Goal: Transaction & Acquisition: Purchase product/service

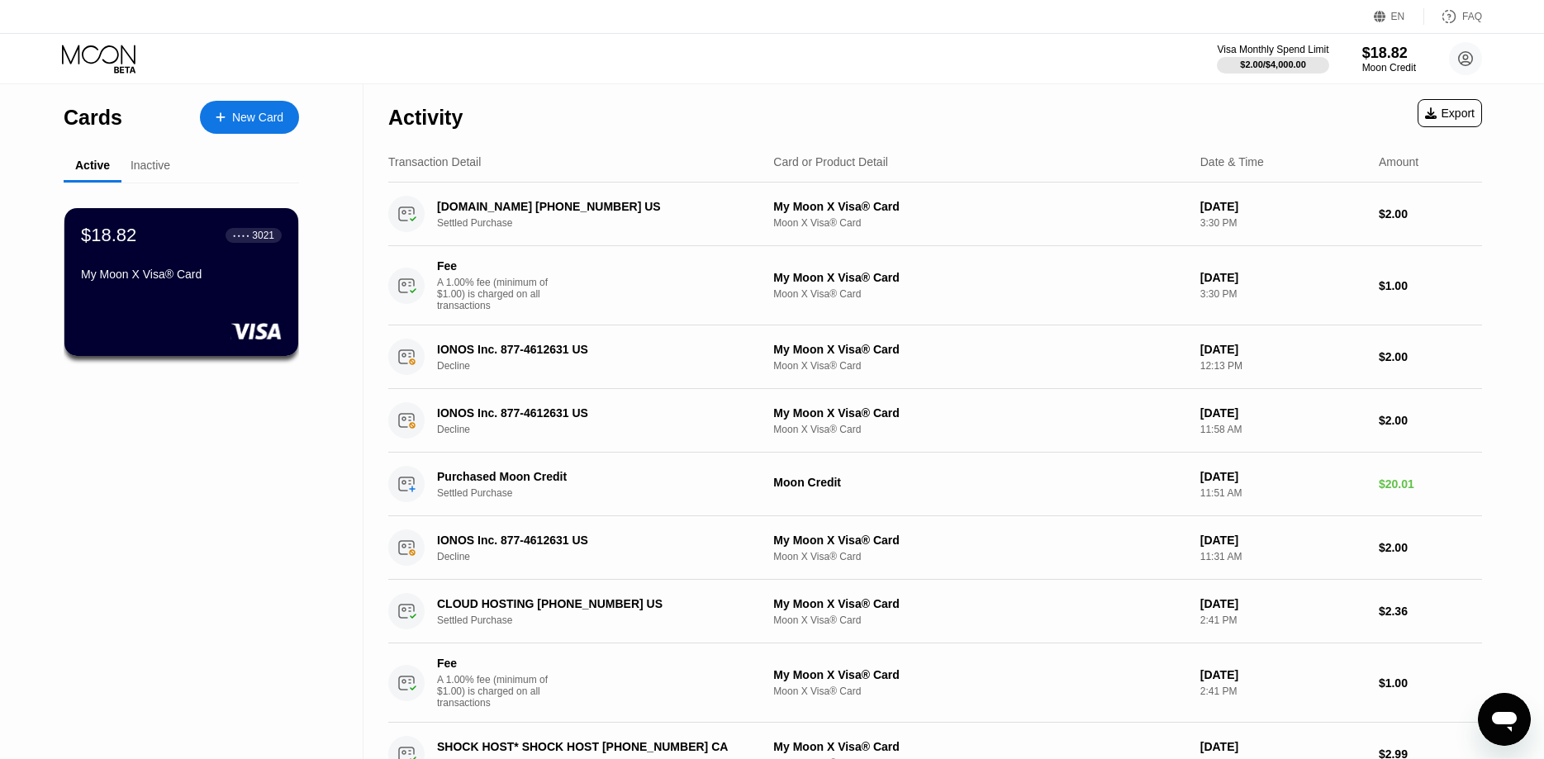
click at [169, 166] on div "Inactive" at bounding box center [151, 165] width 40 height 13
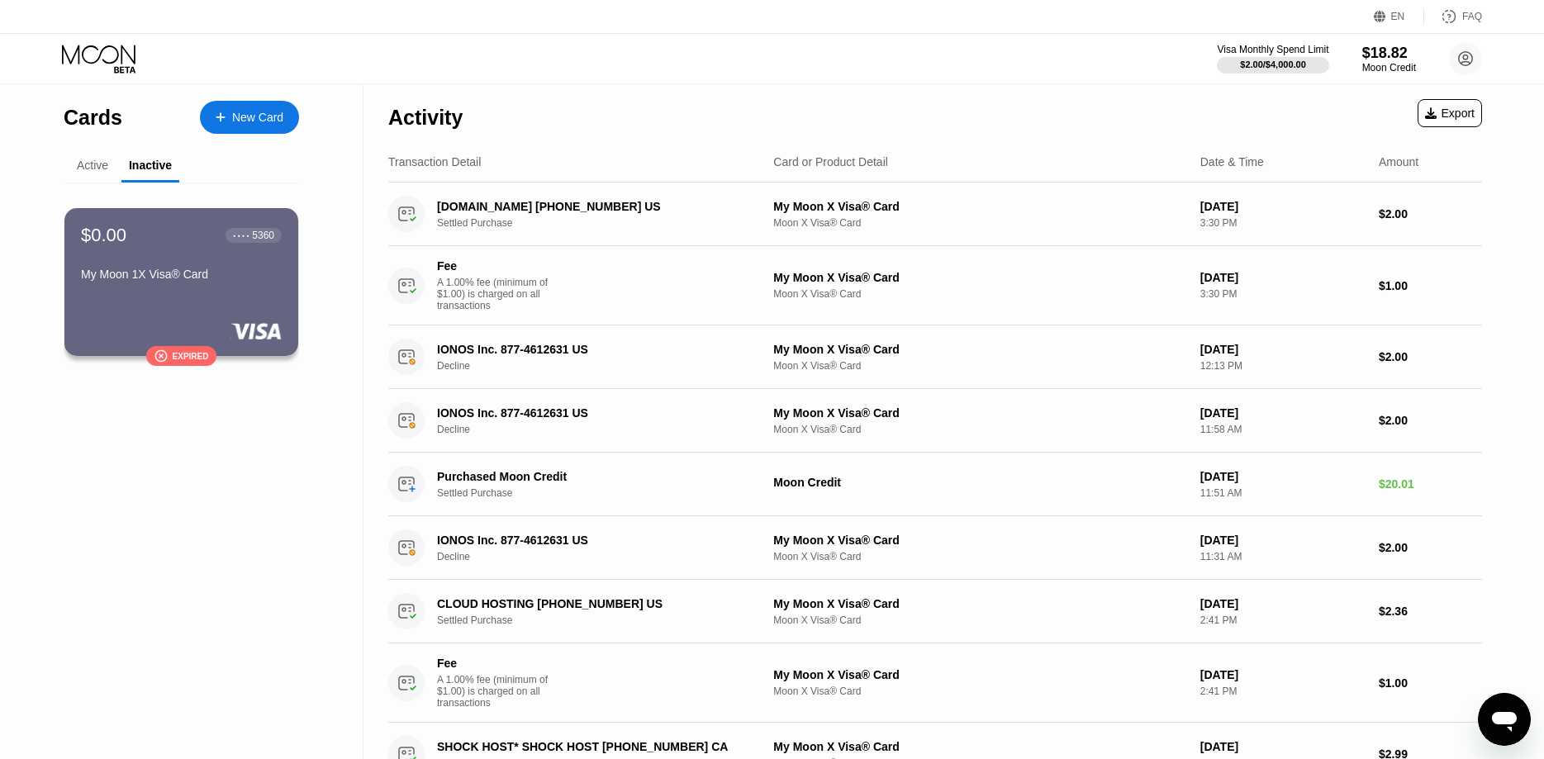
click at [107, 169] on div "Active" at bounding box center [92, 165] width 31 height 13
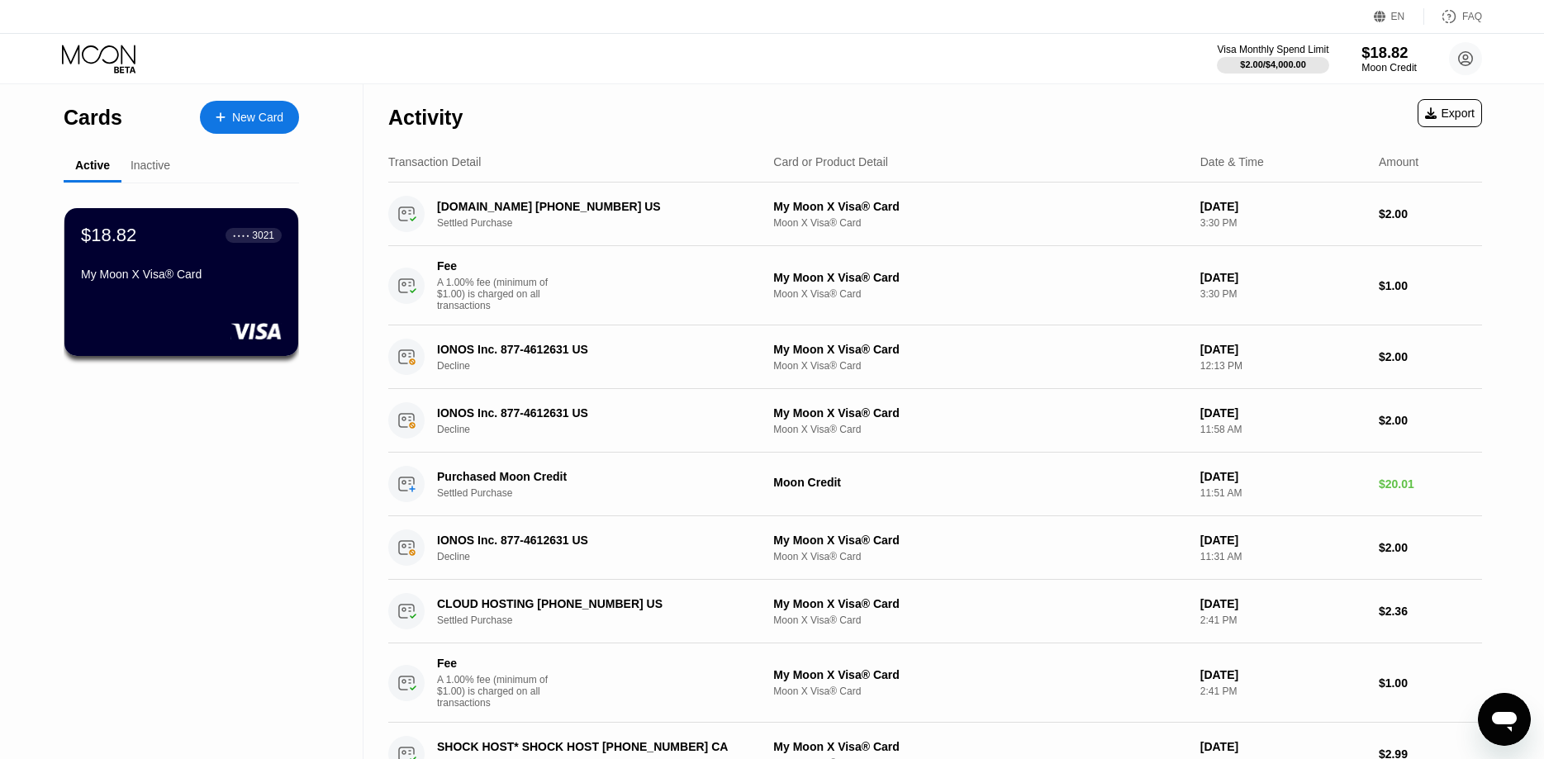
click at [1385, 50] on div "$18.82" at bounding box center [1389, 52] width 55 height 17
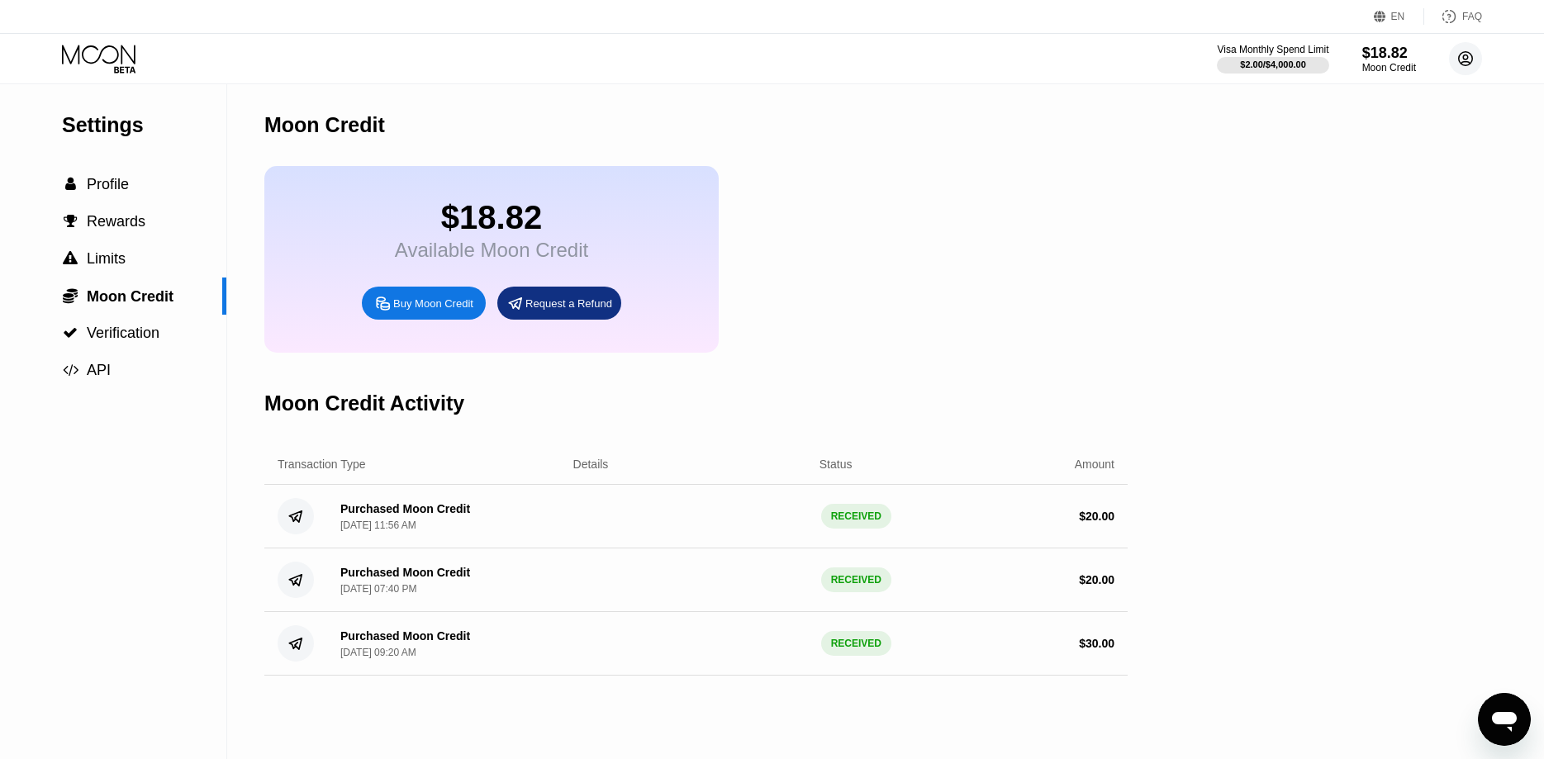
click at [1449, 61] on icon at bounding box center [1465, 58] width 33 height 33
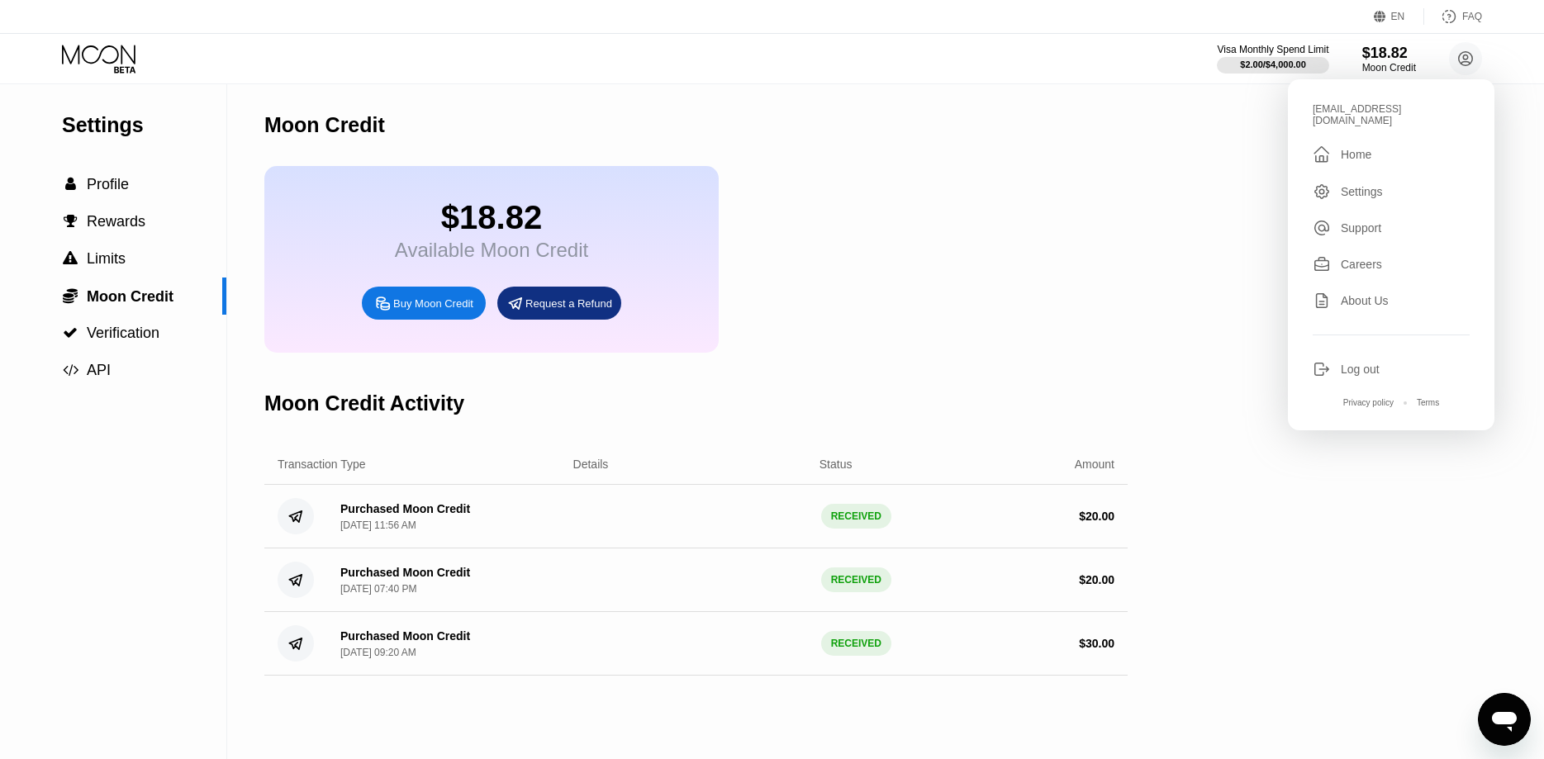
click at [1501, 730] on icon "Open messaging window" at bounding box center [1505, 720] width 30 height 30
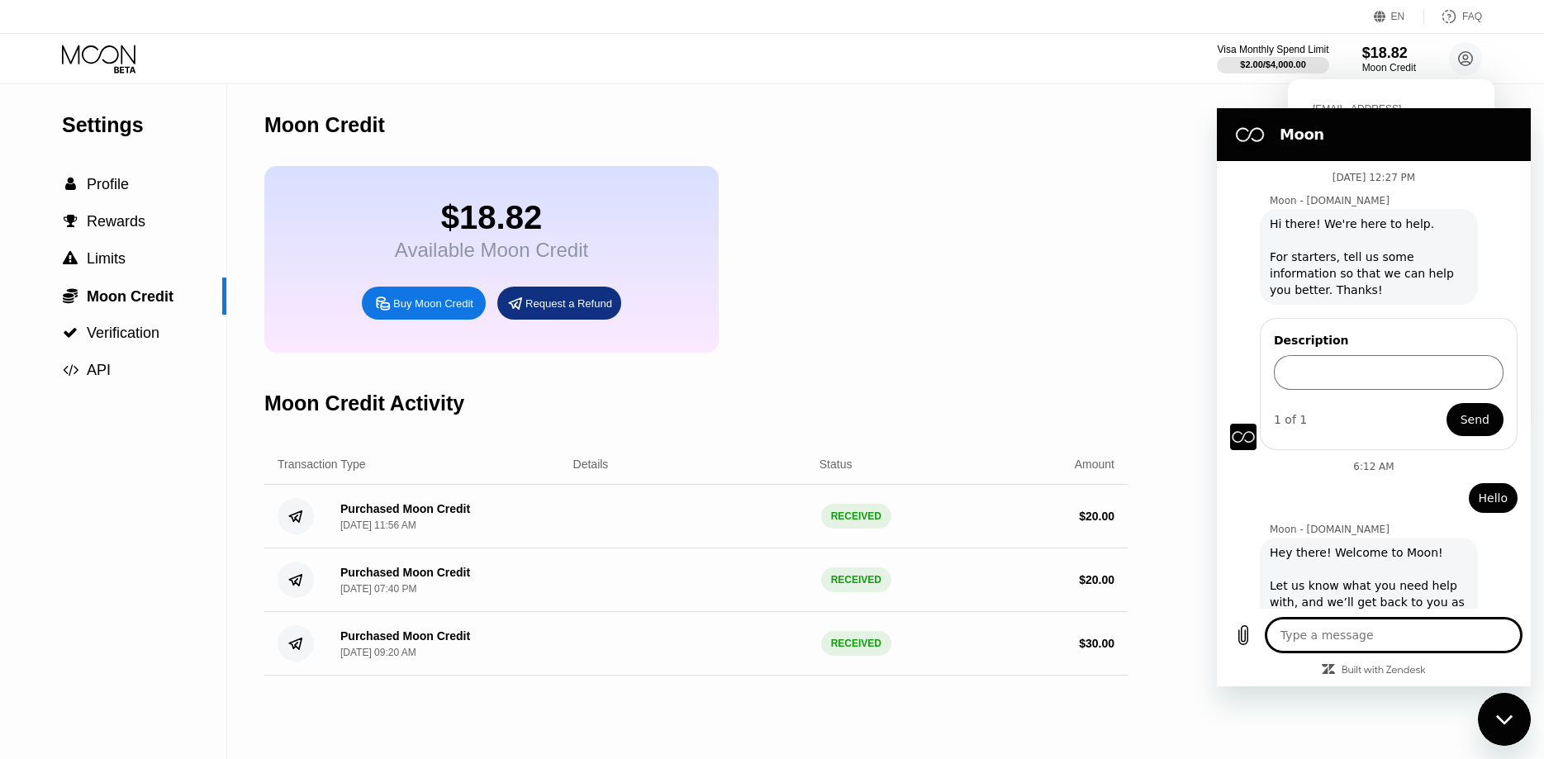
scroll to position [549, 0]
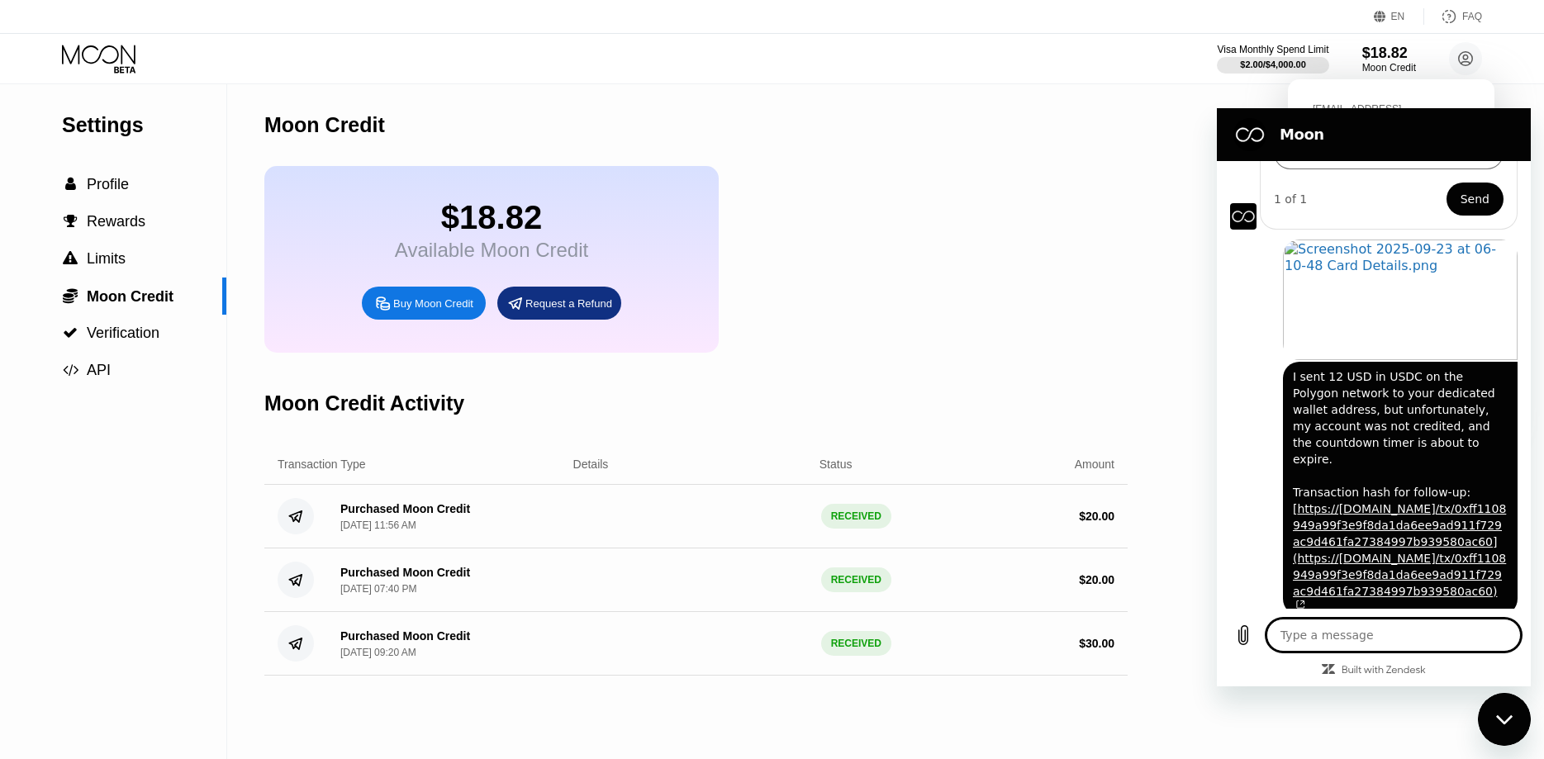
type textarea "x"
click at [440, 311] on div "Buy Moon Credit" at bounding box center [433, 304] width 80 height 14
type input "0"
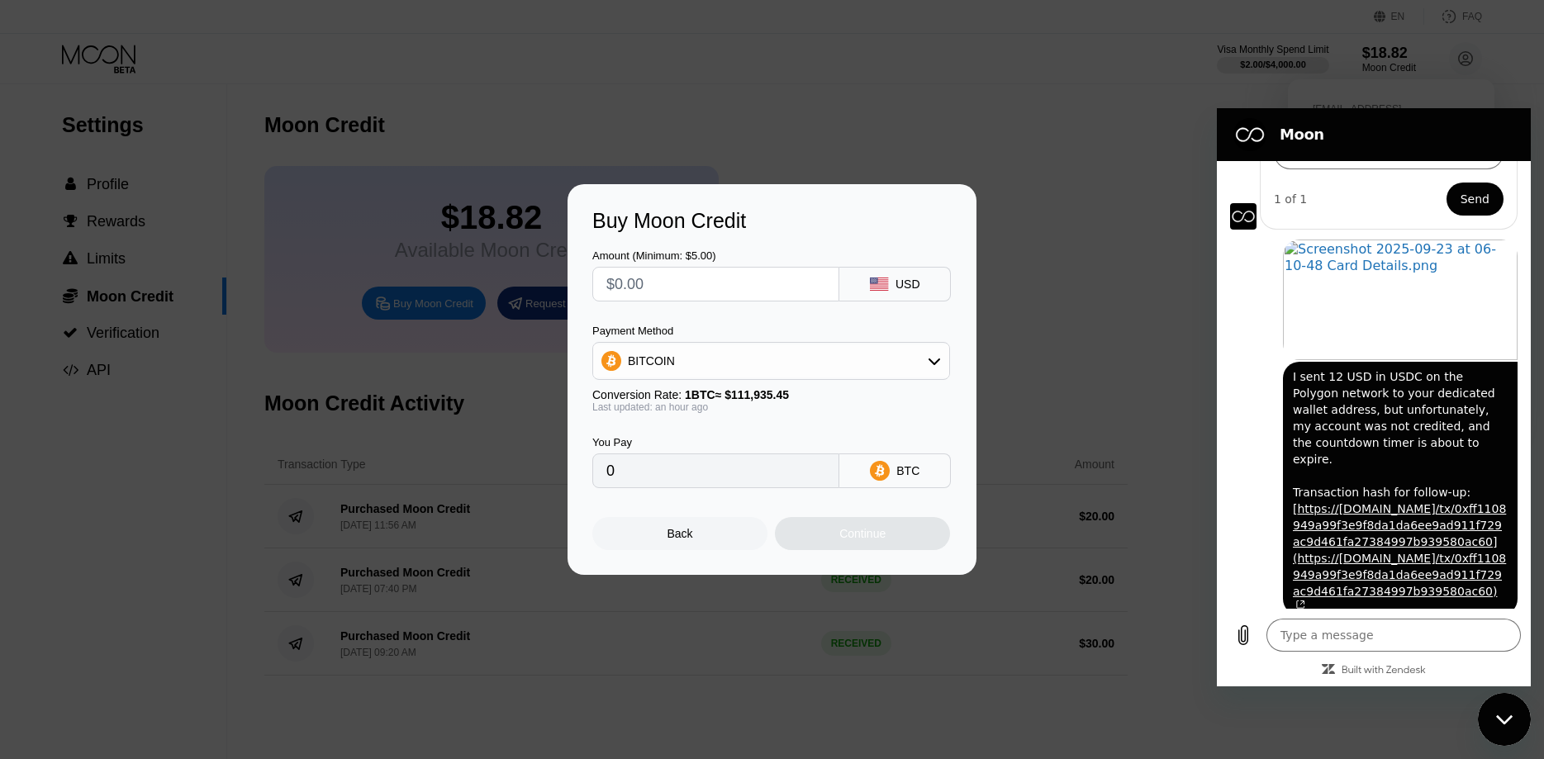
click at [877, 369] on div "BITCOIN" at bounding box center [771, 361] width 356 height 33
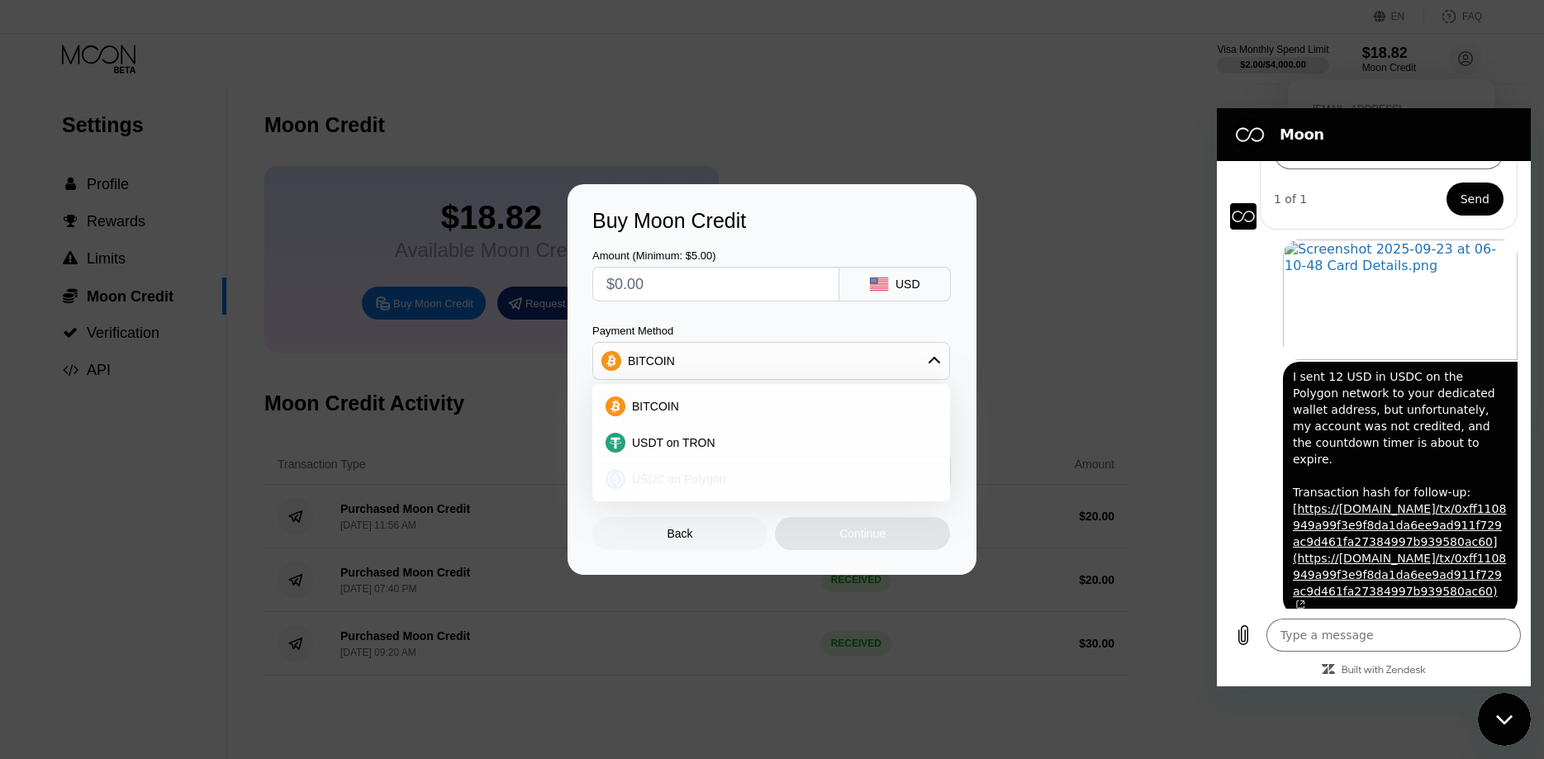
click at [826, 467] on div "USDC on Polygon" at bounding box center [771, 479] width 348 height 33
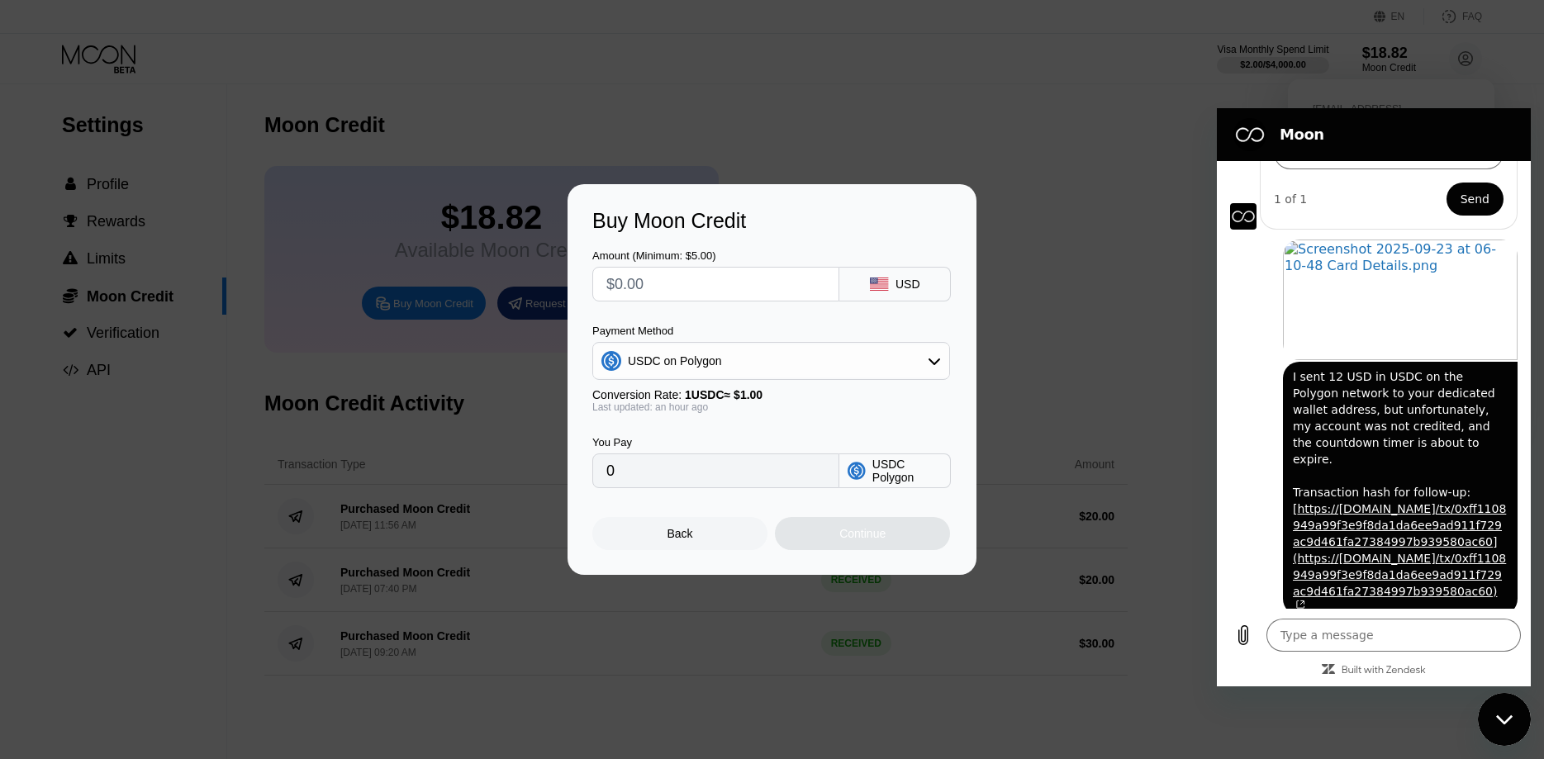
drag, startPoint x: 595, startPoint y: 273, endPoint x: 535, endPoint y: 273, distance: 60.3
click at [606, 273] on input "text" at bounding box center [715, 284] width 219 height 33
type input "$2"
type input "2.00000000"
type input "$22"
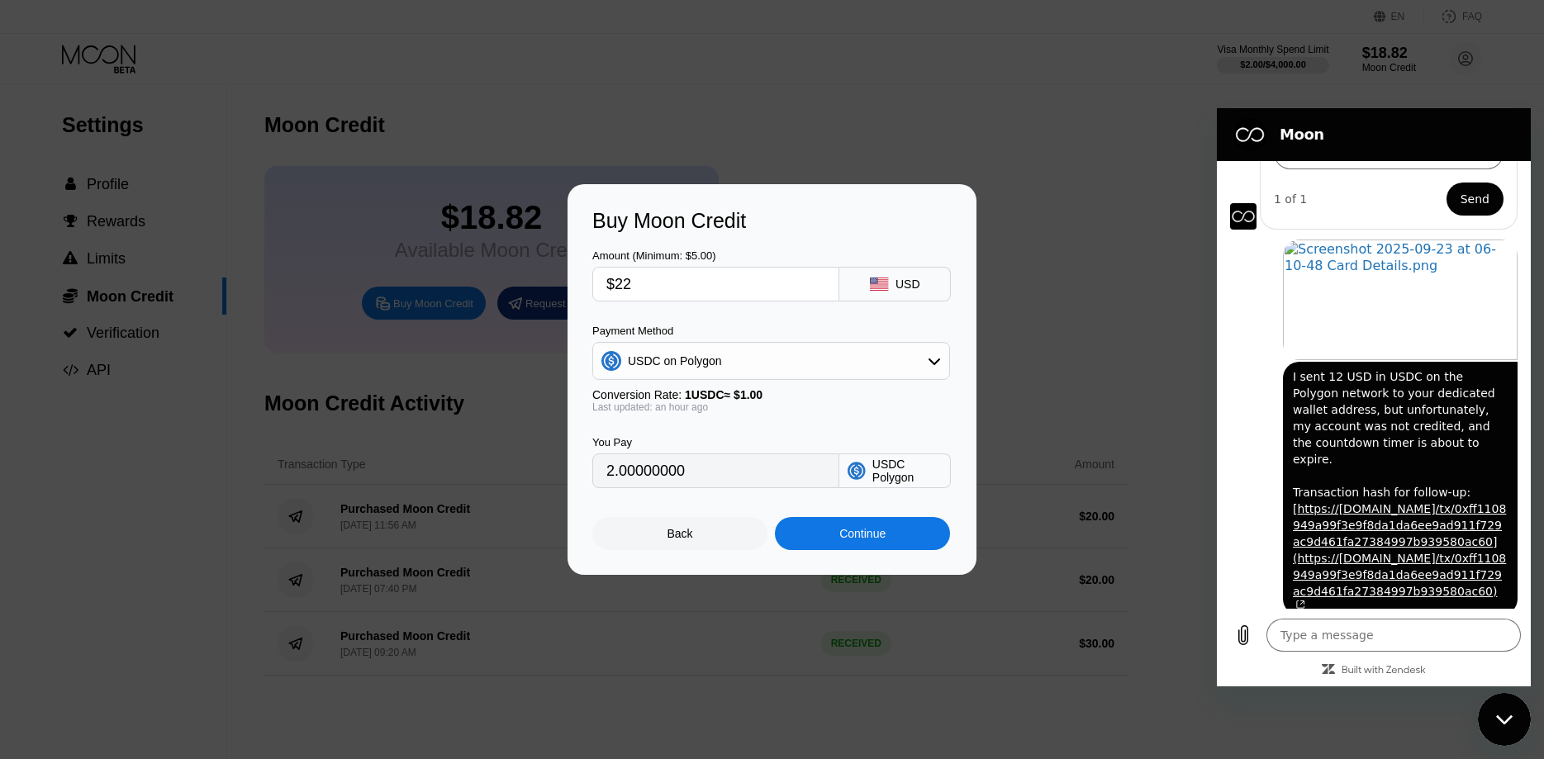
type input "22.00000000"
drag, startPoint x: 571, startPoint y: 281, endPoint x: 597, endPoint y: 300, distance: 32.6
click at [606, 281] on input "$22" at bounding box center [715, 284] width 219 height 33
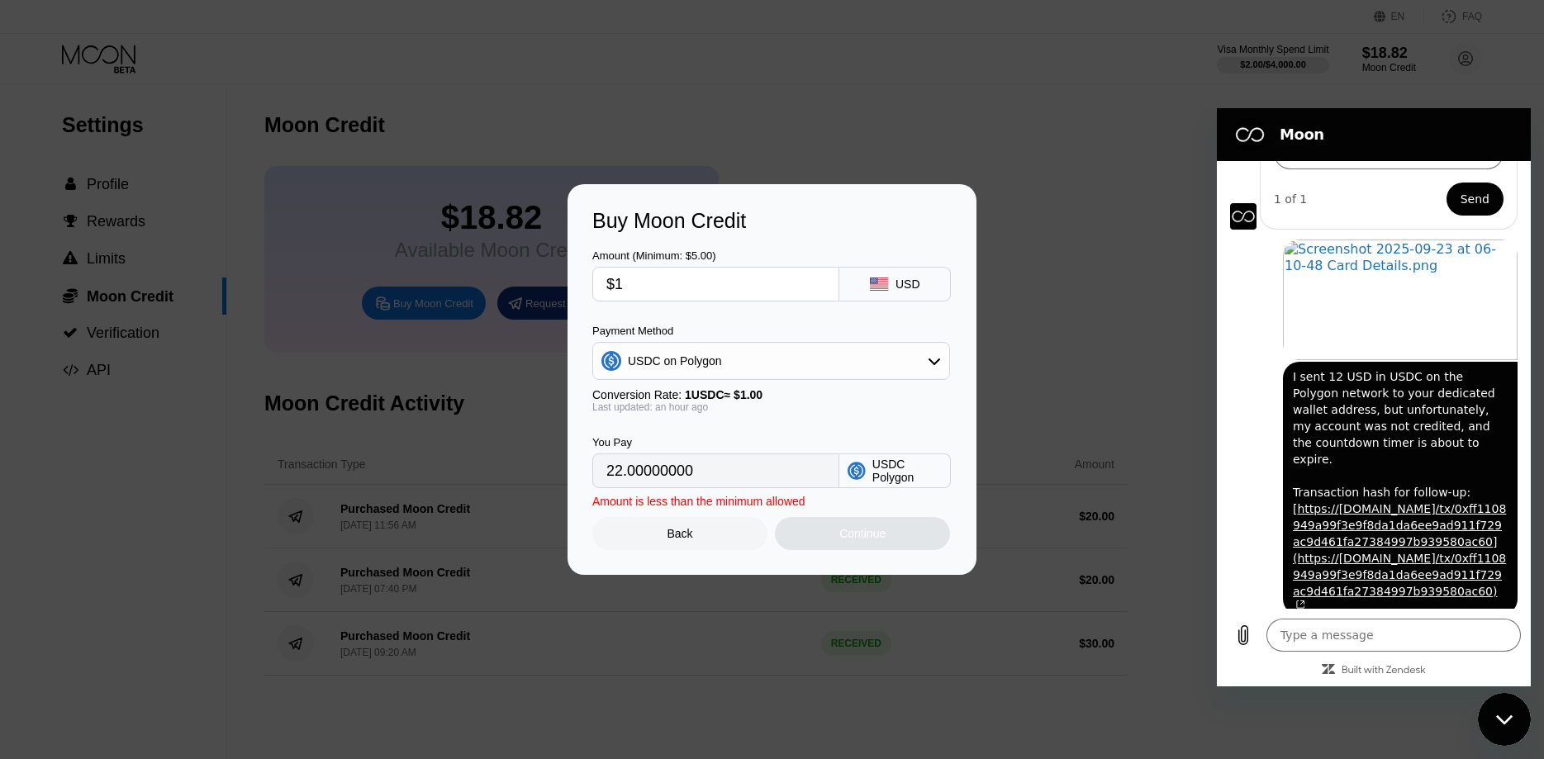
type input "$12"
type input "12.00000000"
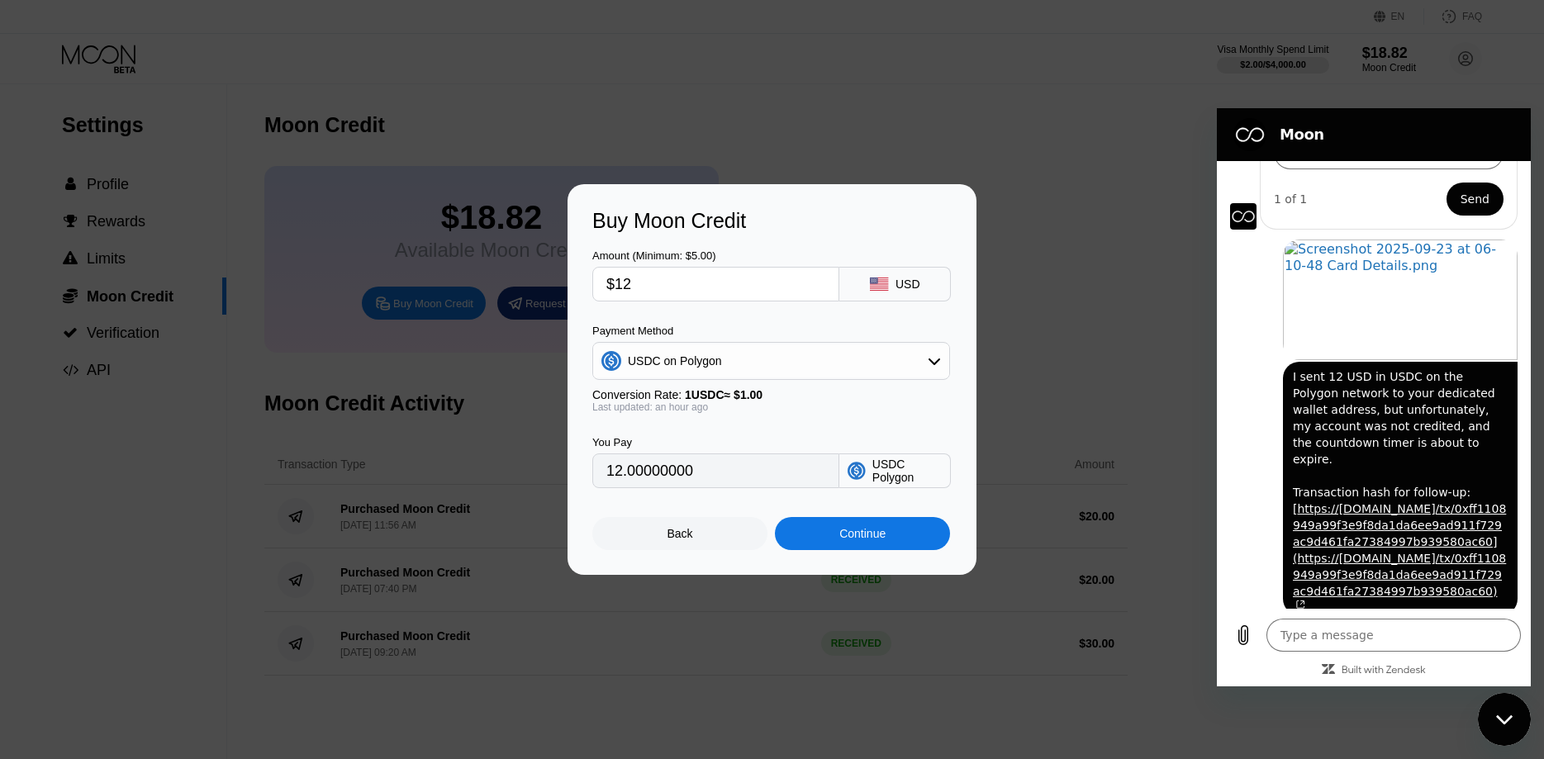
type input "$12"
drag, startPoint x: 827, startPoint y: 520, endPoint x: 830, endPoint y: 530, distance: 10.5
click at [828, 520] on div "Back Continue" at bounding box center [771, 519] width 359 height 62
click at [830, 530] on div "Continue" at bounding box center [862, 533] width 175 height 33
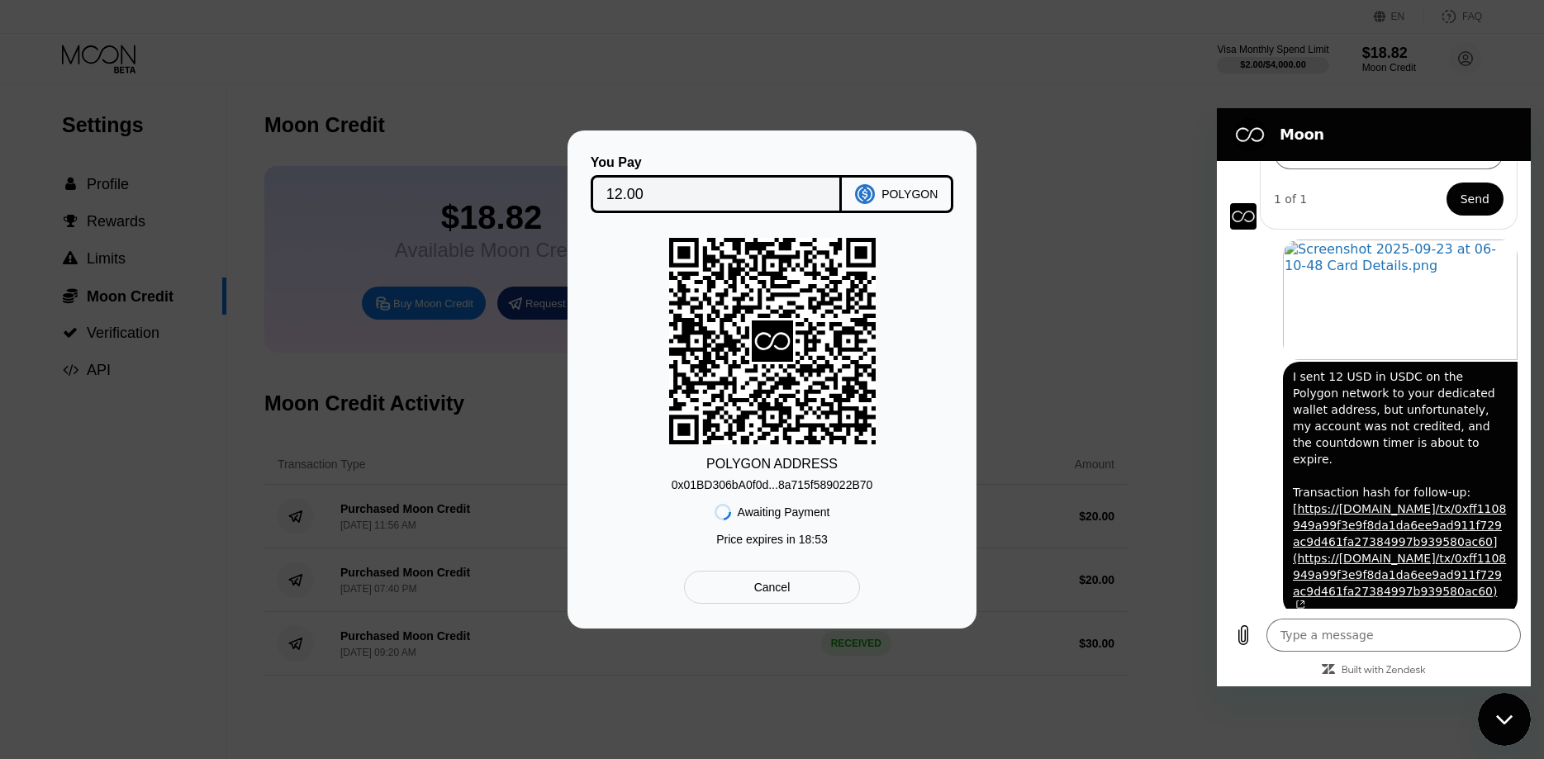
click at [915, 196] on div "POLYGON" at bounding box center [910, 194] width 56 height 13
type textarea "x"
click at [759, 486] on div "0x01BD306bA0f0d...8a715f589022B70" at bounding box center [773, 484] width 202 height 13
